Goal: Check status: Check status

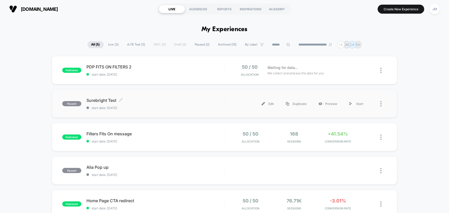
click at [164, 100] on span "Surebright Test Click to edit experience details" at bounding box center [155, 100] width 138 height 5
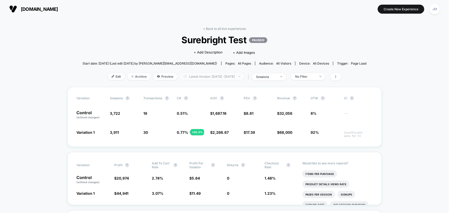
click at [212, 77] on span "Latest Version: [DATE] - [DATE]" at bounding box center [212, 76] width 64 height 7
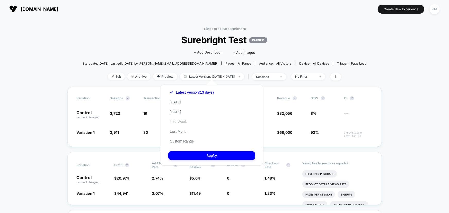
click at [183, 120] on button "Last Week" at bounding box center [178, 121] width 20 height 5
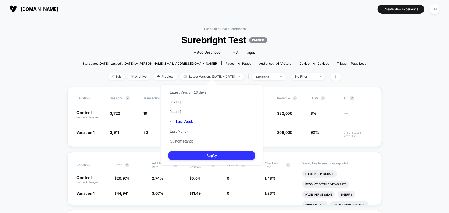
click at [212, 155] on button "Apply" at bounding box center [211, 155] width 87 height 9
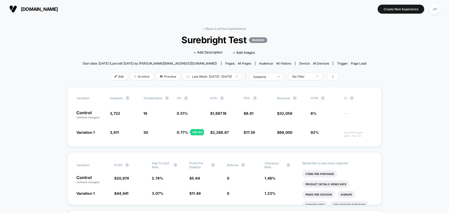
click at [208, 77] on span "Last Week: [DATE] - [DATE]" at bounding box center [212, 76] width 59 height 7
select select "*"
select select "****"
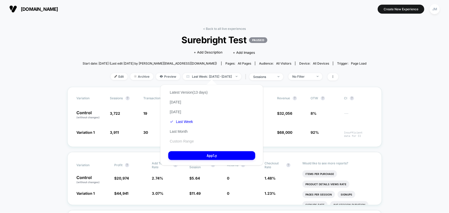
click at [185, 140] on button "Custom Range" at bounding box center [181, 141] width 27 height 5
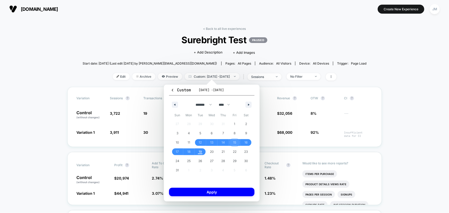
drag, startPoint x: 232, startPoint y: 142, endPoint x: 216, endPoint y: 144, distance: 15.8
click at [232, 142] on span "15" at bounding box center [235, 142] width 12 height 7
click at [192, 152] on span "18" at bounding box center [189, 151] width 12 height 7
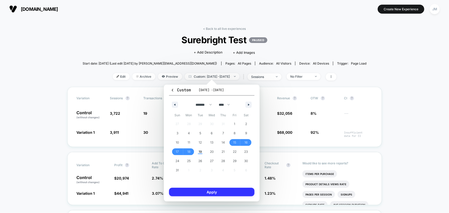
click at [227, 192] on button "Apply" at bounding box center [211, 192] width 85 height 8
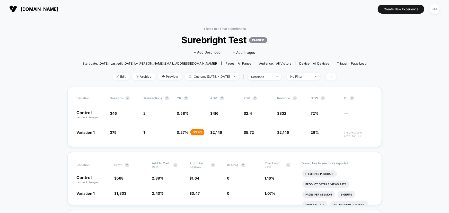
click at [123, 34] on span "Surebright Test PAUSED" at bounding box center [225, 39] width 256 height 11
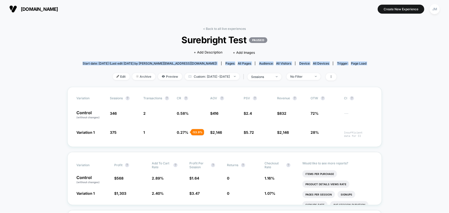
drag, startPoint x: 90, startPoint y: 60, endPoint x: 394, endPoint y: 153, distance: 318.4
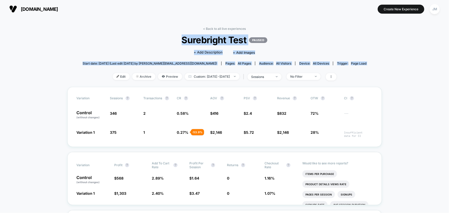
drag, startPoint x: 182, startPoint y: 39, endPoint x: 400, endPoint y: 167, distance: 253.4
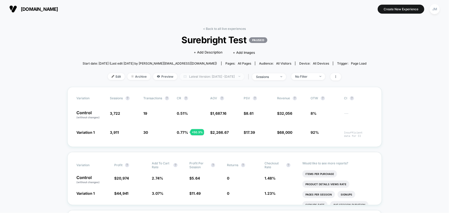
click at [197, 75] on span "Latest Version: [DATE] - [DATE]" at bounding box center [212, 76] width 64 height 7
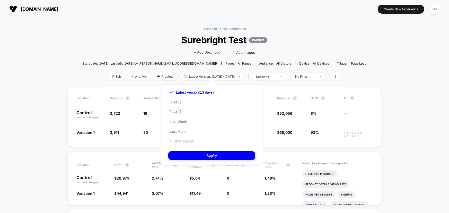
click at [182, 140] on button "Custom Range" at bounding box center [181, 141] width 27 height 5
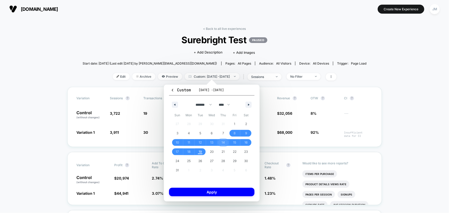
click at [223, 144] on span "14" at bounding box center [223, 142] width 3 height 9
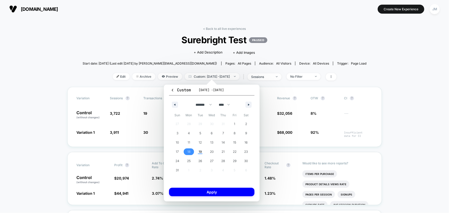
click at [188, 152] on span "18" at bounding box center [188, 151] width 3 height 9
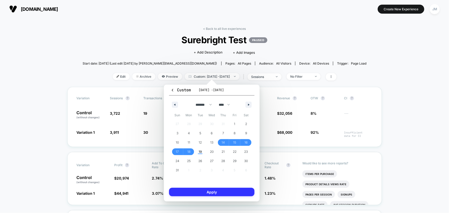
click at [220, 191] on button "Apply" at bounding box center [211, 192] width 85 height 8
